Goal: Find specific page/section

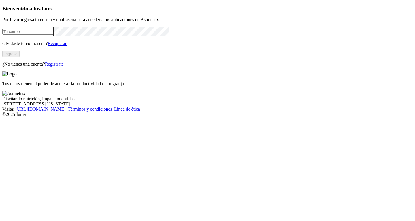
type input "[EMAIL_ADDRESS][DOMAIN_NAME]"
click at [20, 57] on button "Ingresa" at bounding box center [10, 54] width 17 height 6
